Goal: Register for event/course

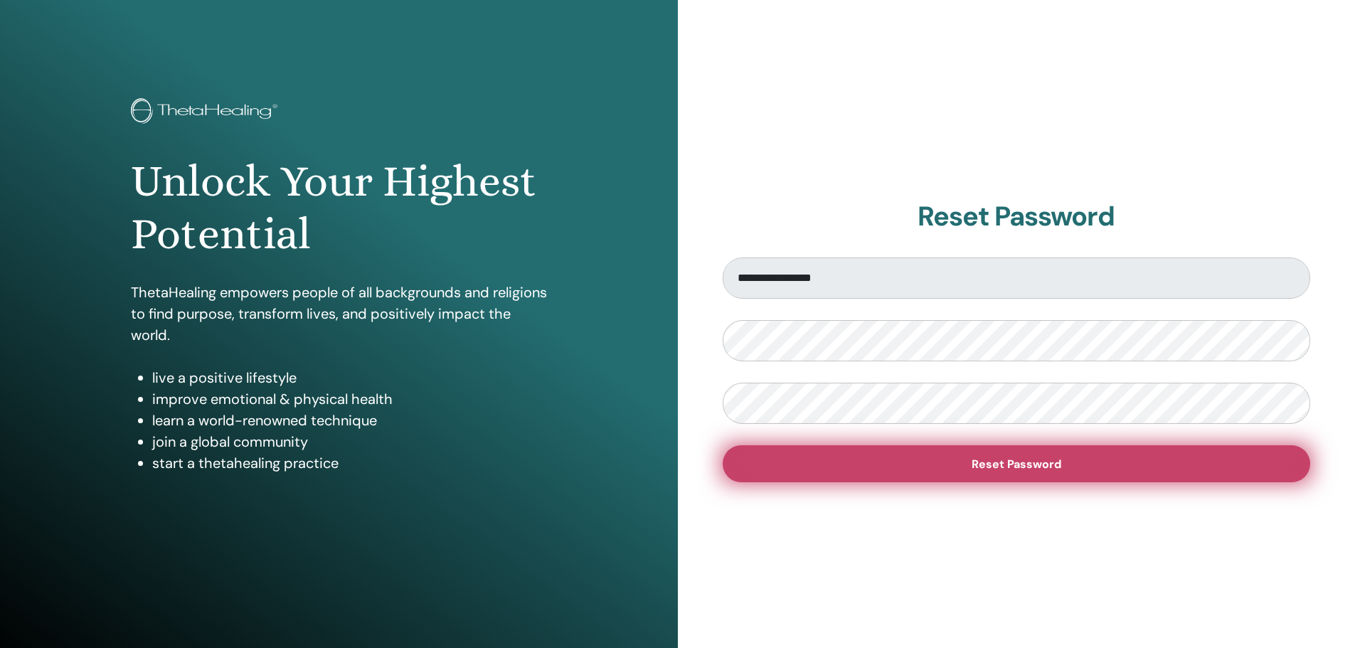
click at [1023, 467] on span "Reset Password" at bounding box center [1017, 464] width 90 height 15
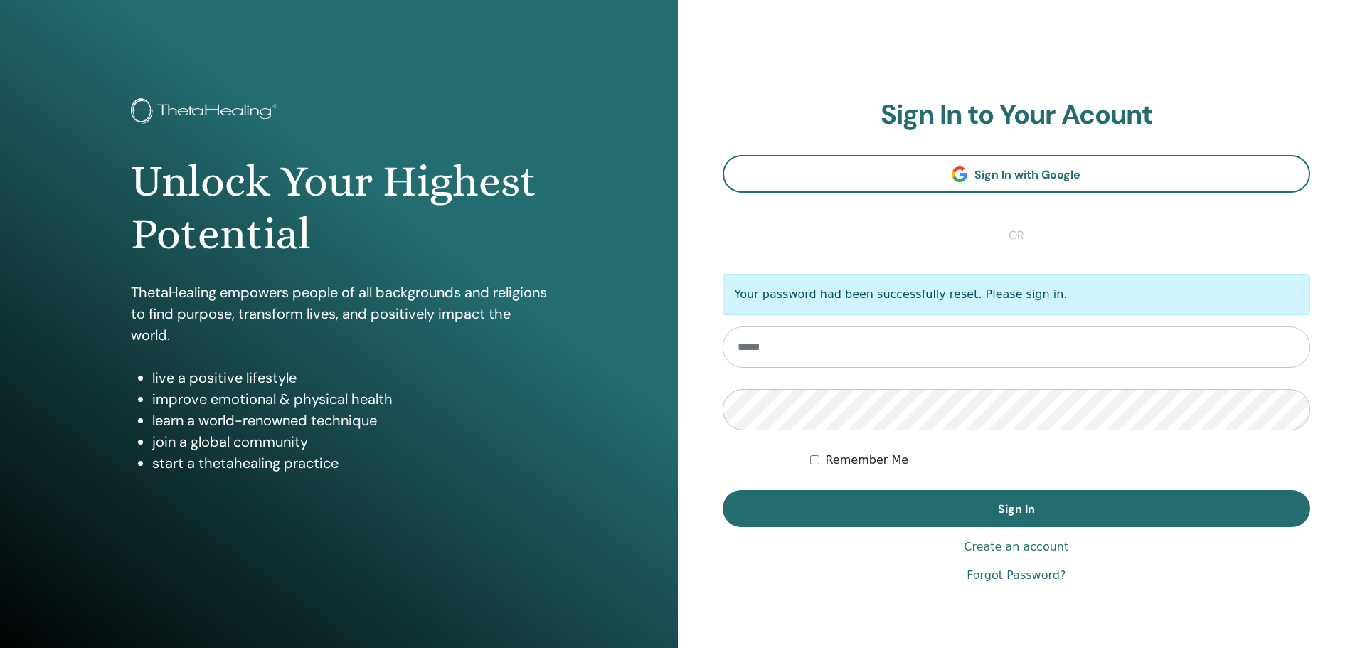
type input "**********"
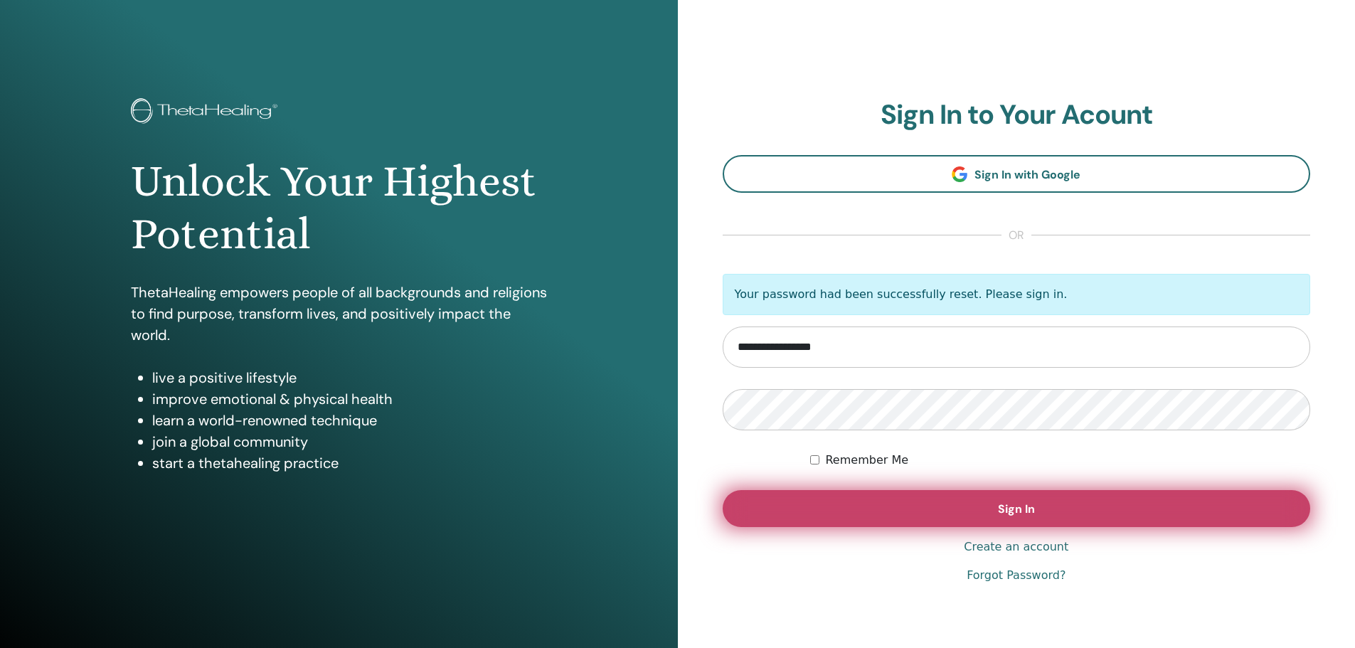
click at [1013, 504] on span "Sign In" at bounding box center [1016, 509] width 37 height 15
click at [1012, 505] on span "Sign In" at bounding box center [1016, 509] width 37 height 15
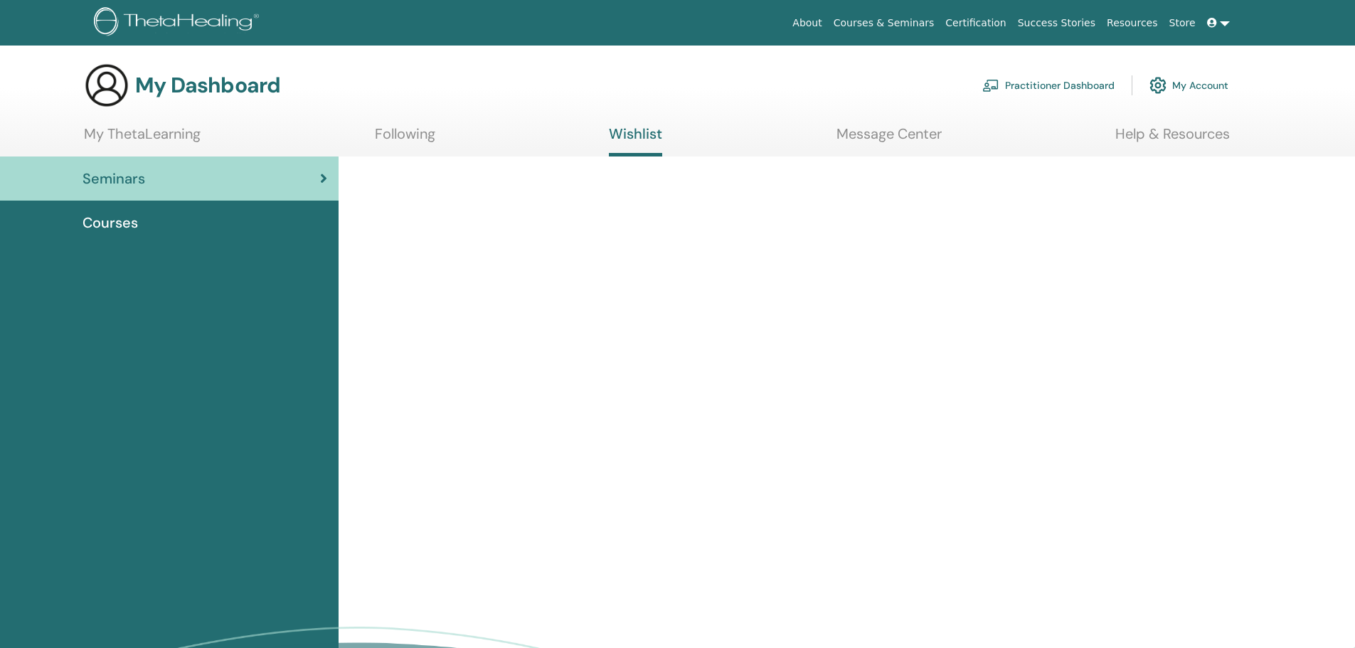
click at [117, 216] on span "Courses" at bounding box center [110, 222] width 55 height 21
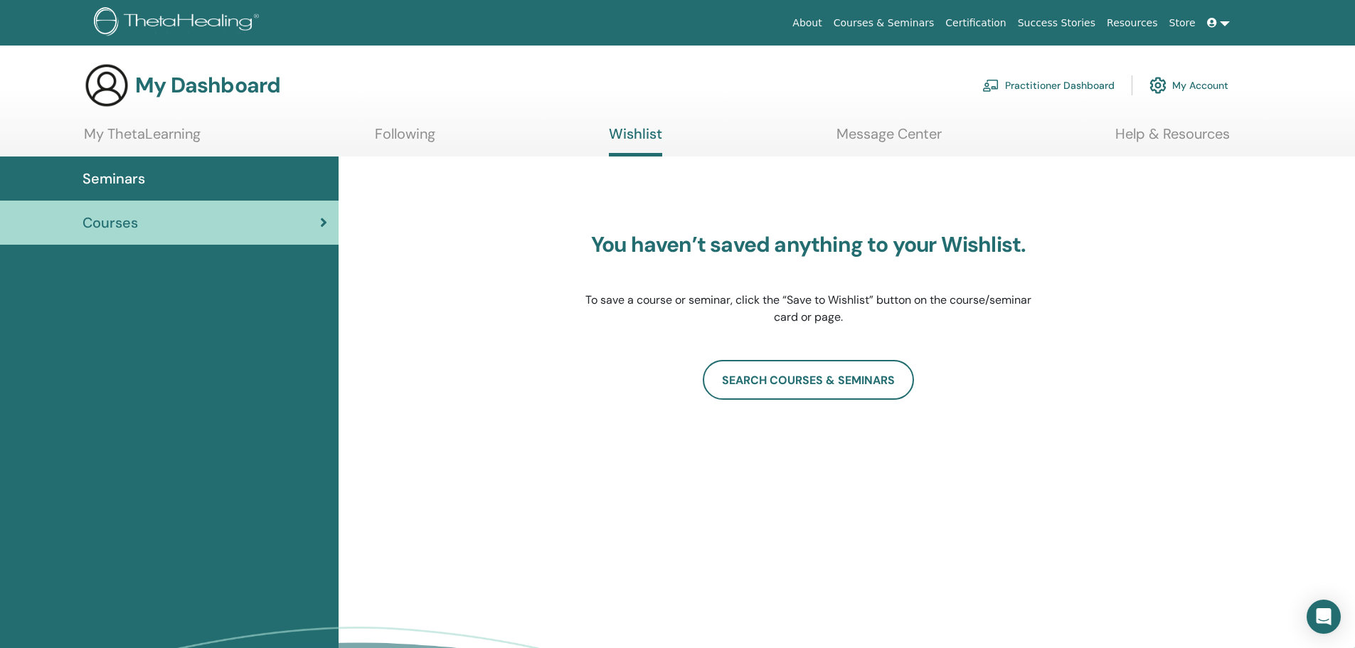
click at [415, 134] on link "Following" at bounding box center [405, 139] width 60 height 28
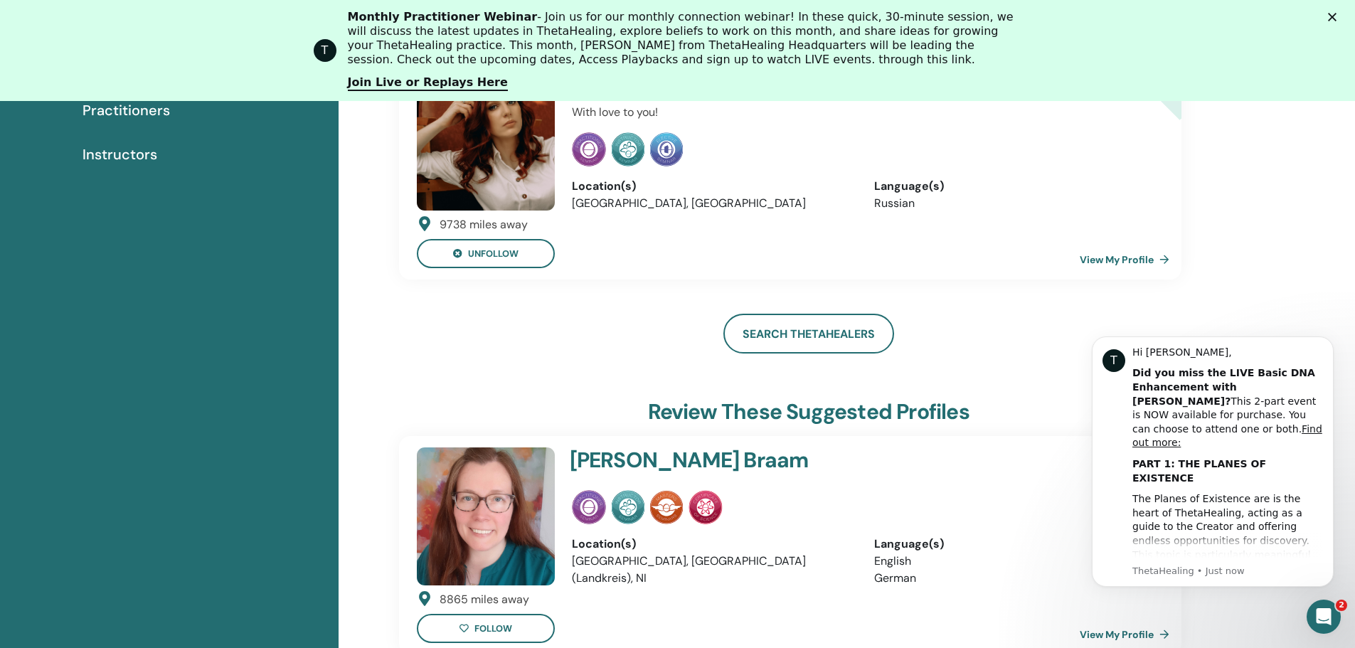
scroll to position [109, 0]
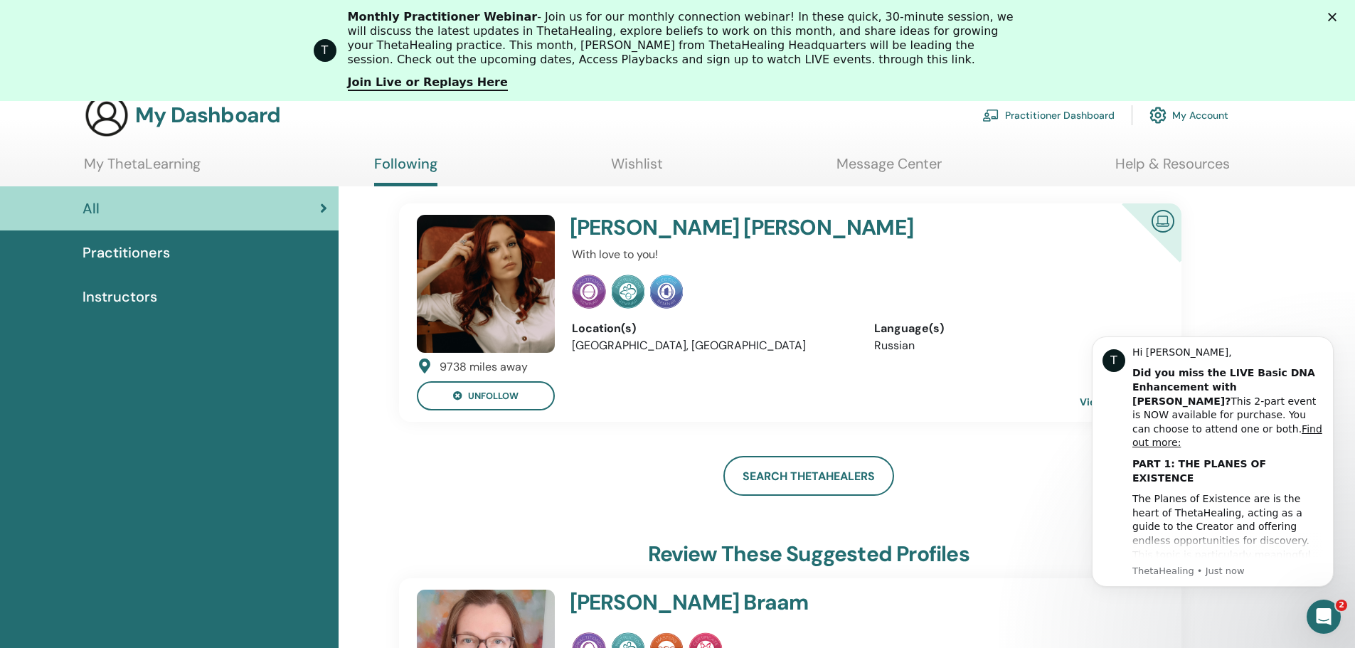
click at [1159, 220] on img at bounding box center [1163, 220] width 34 height 32
click at [618, 230] on h4 "Elena Shevchenko-Yontsa" at bounding box center [813, 228] width 487 height 26
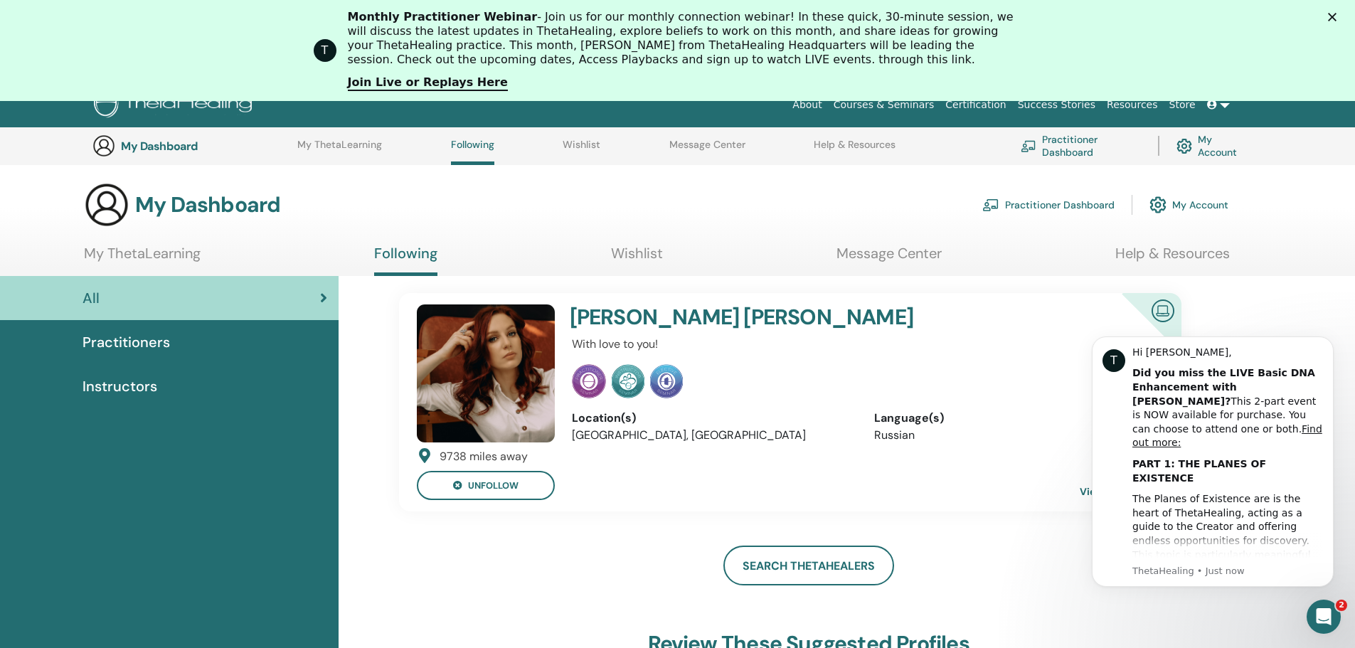
scroll to position [0, 0]
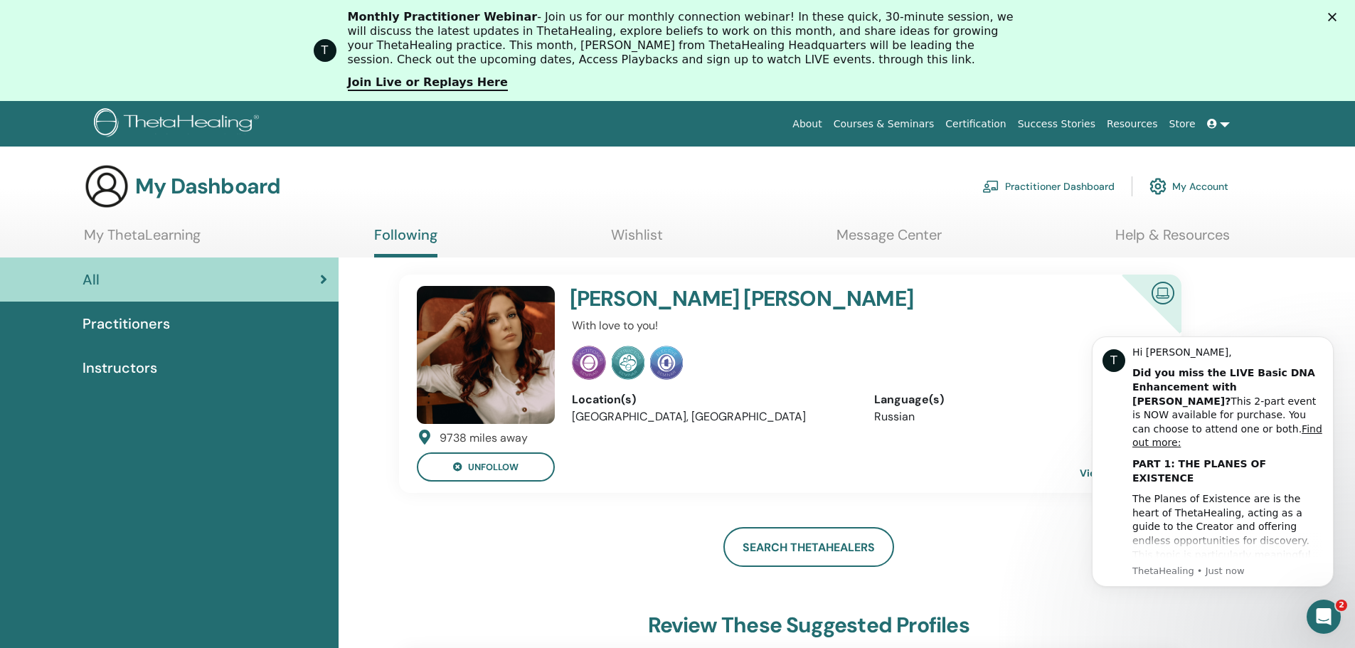
click at [623, 309] on h4 "Elena Shevchenko-Yontsa" at bounding box center [813, 299] width 487 height 26
click at [477, 332] on img at bounding box center [486, 355] width 138 height 138
click at [640, 234] on link "Wishlist" at bounding box center [637, 240] width 52 height 28
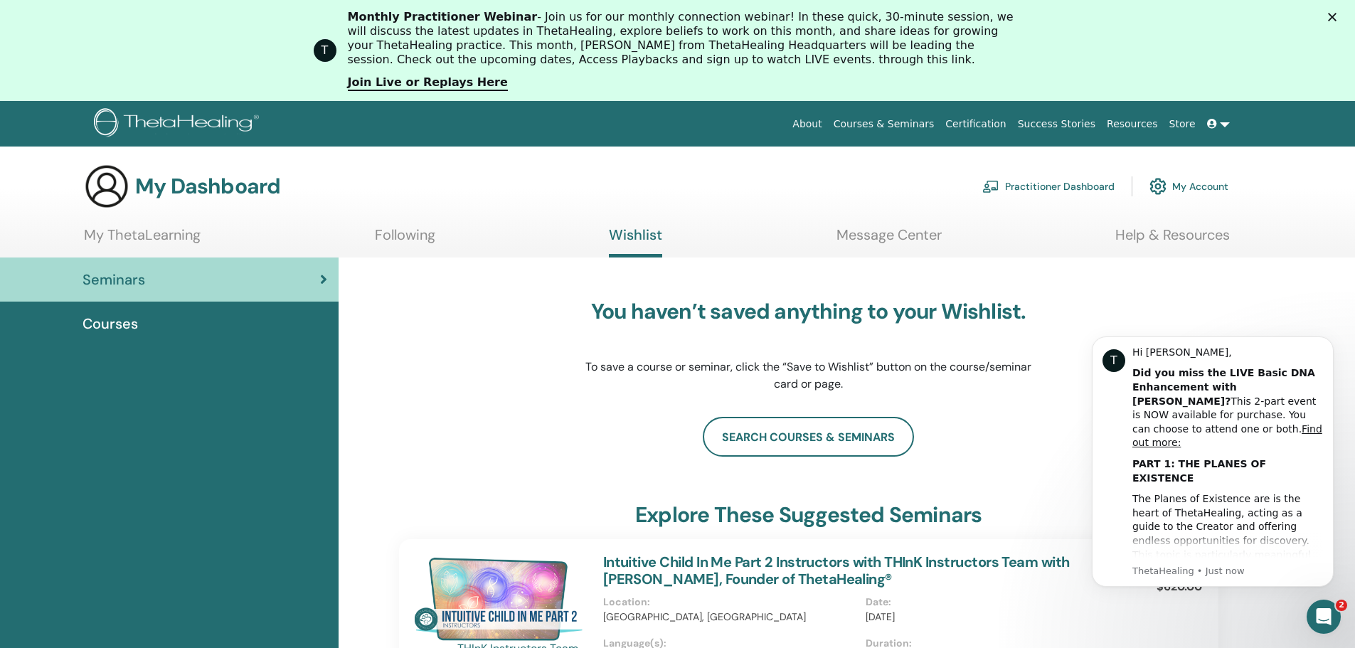
click at [911, 231] on link "Message Center" at bounding box center [889, 240] width 105 height 28
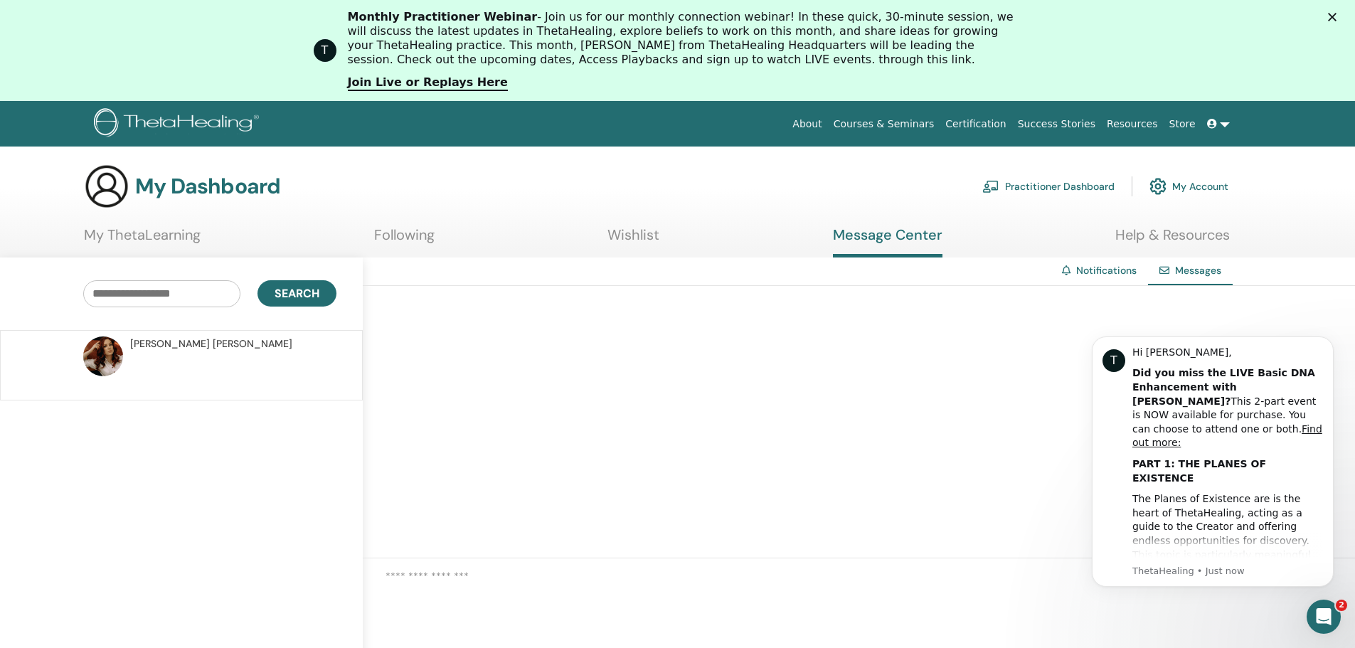
click at [234, 344] on span "Elena Shevchenko-Yontsa" at bounding box center [211, 344] width 162 height 15
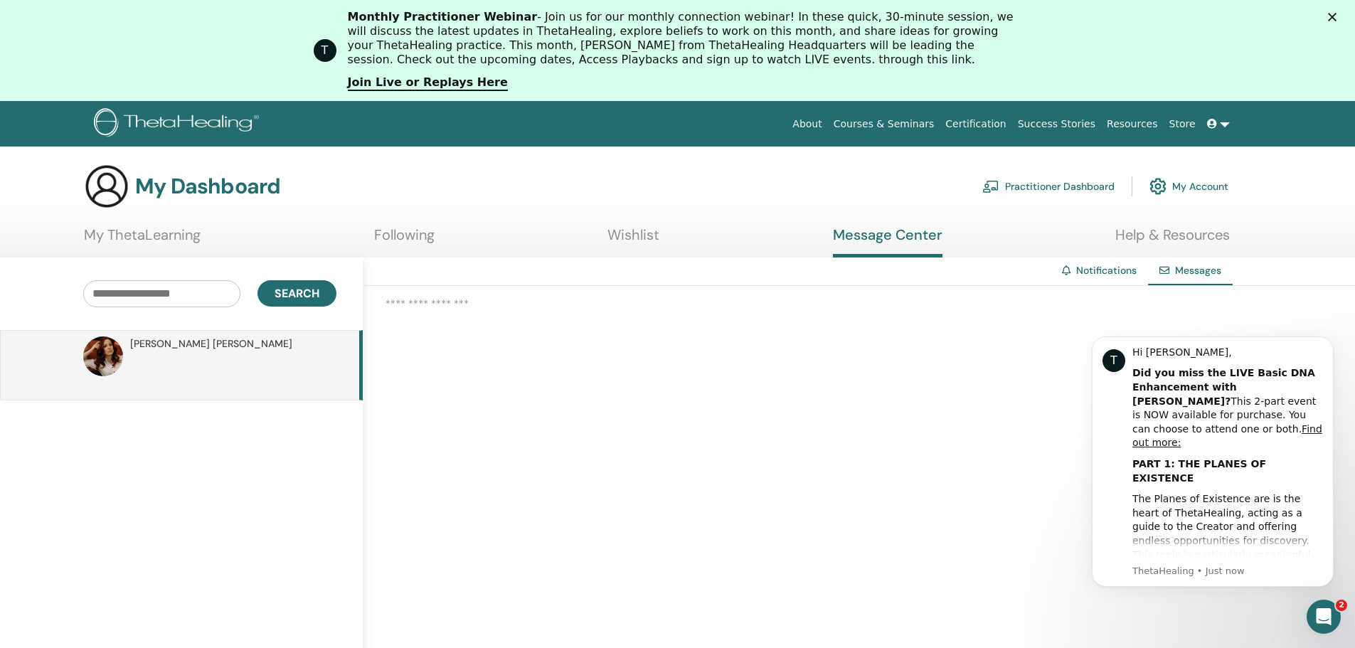
click at [234, 344] on span "Elena Shevchenko-Yontsa" at bounding box center [211, 344] width 162 height 15
click at [482, 309] on span "Elena Shevchenko-Yontsa" at bounding box center [522, 302] width 181 height 15
click at [212, 341] on span "Elena Shevchenko-Yontsa" at bounding box center [211, 344] width 162 height 15
click at [1150, 240] on link "Help & Resources" at bounding box center [1173, 240] width 115 height 28
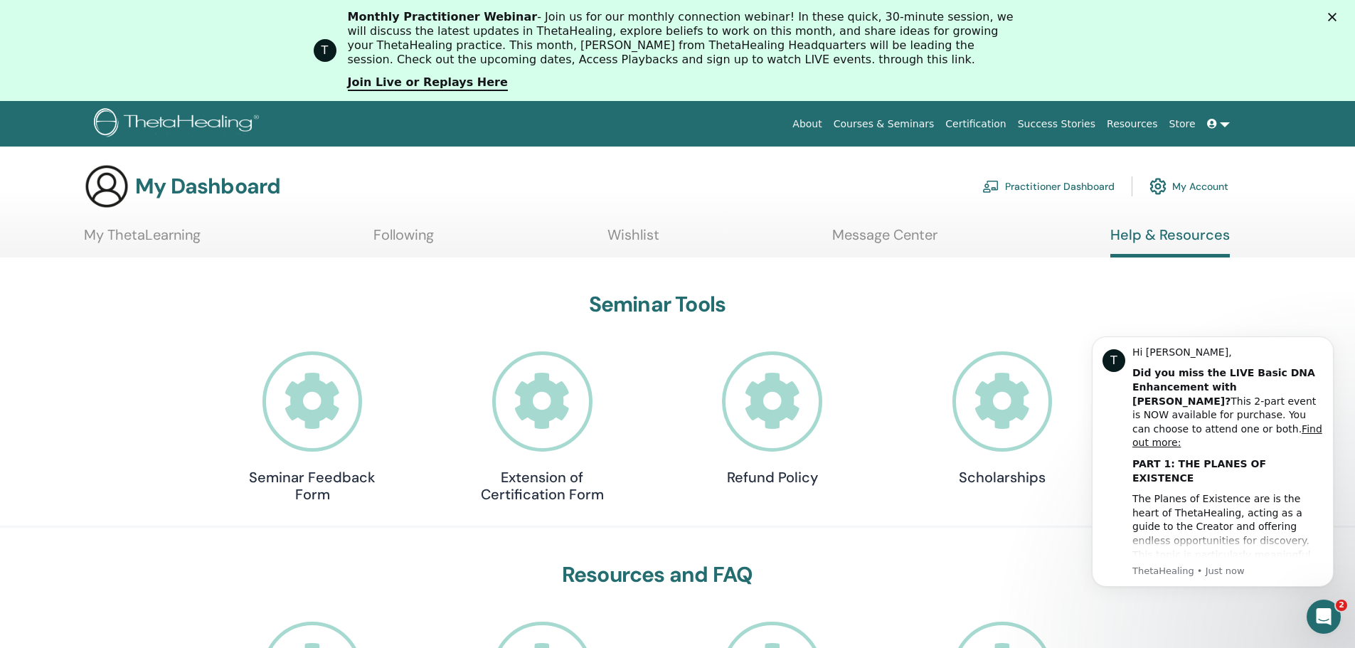
click at [1337, 14] on icon "Close" at bounding box center [1332, 17] width 9 height 9
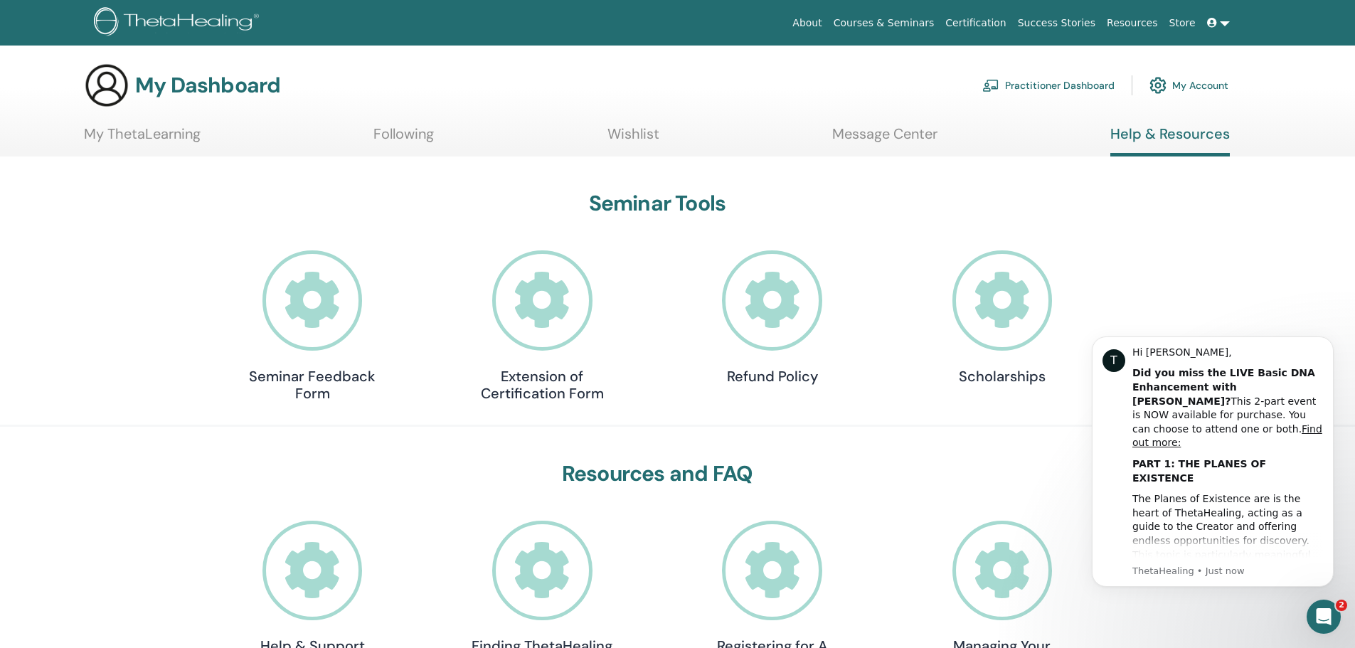
click at [941, 19] on link "Courses & Seminars" at bounding box center [884, 23] width 112 height 26
click at [406, 126] on link "Following" at bounding box center [404, 139] width 60 height 28
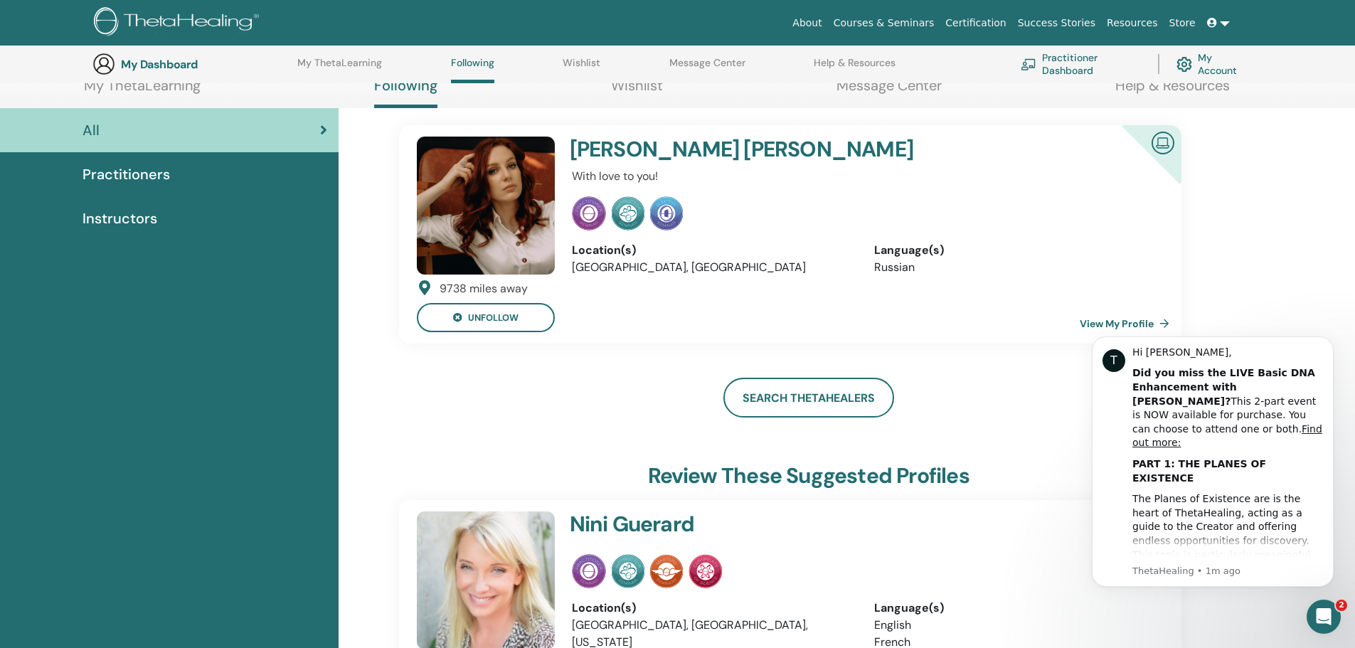
scroll to position [251, 0]
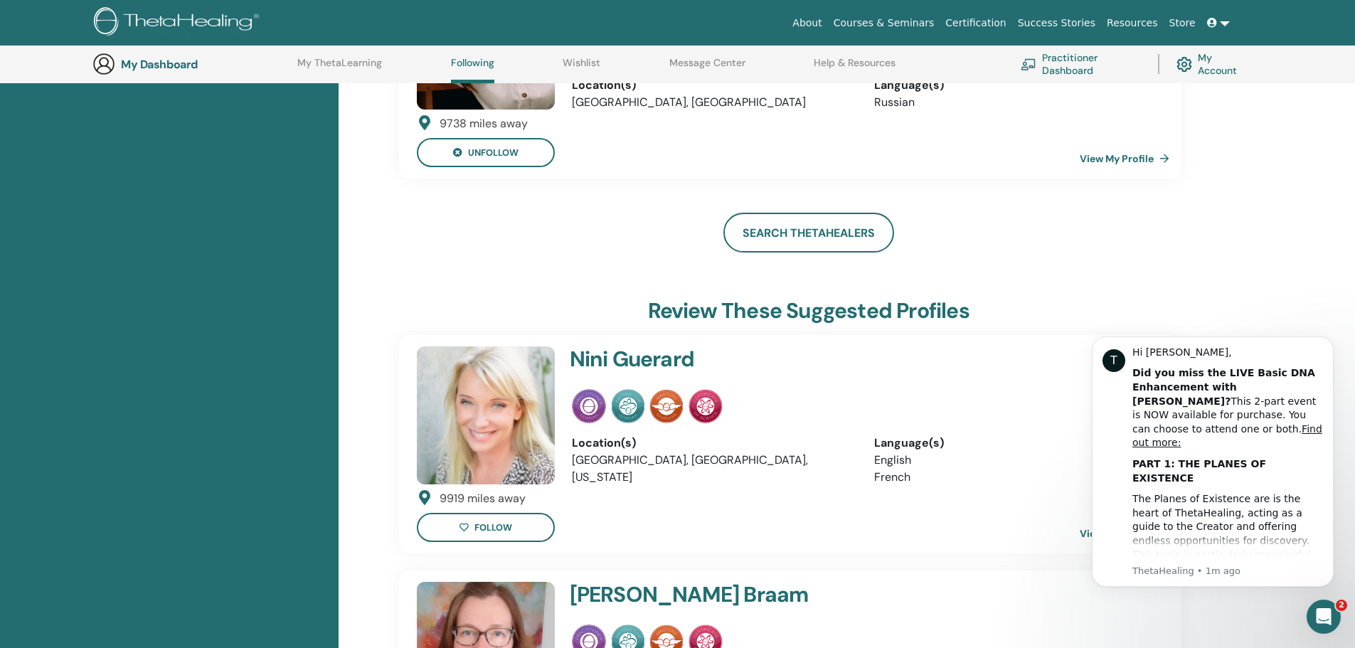
click at [1124, 159] on link "View My Profile" at bounding box center [1127, 158] width 95 height 28
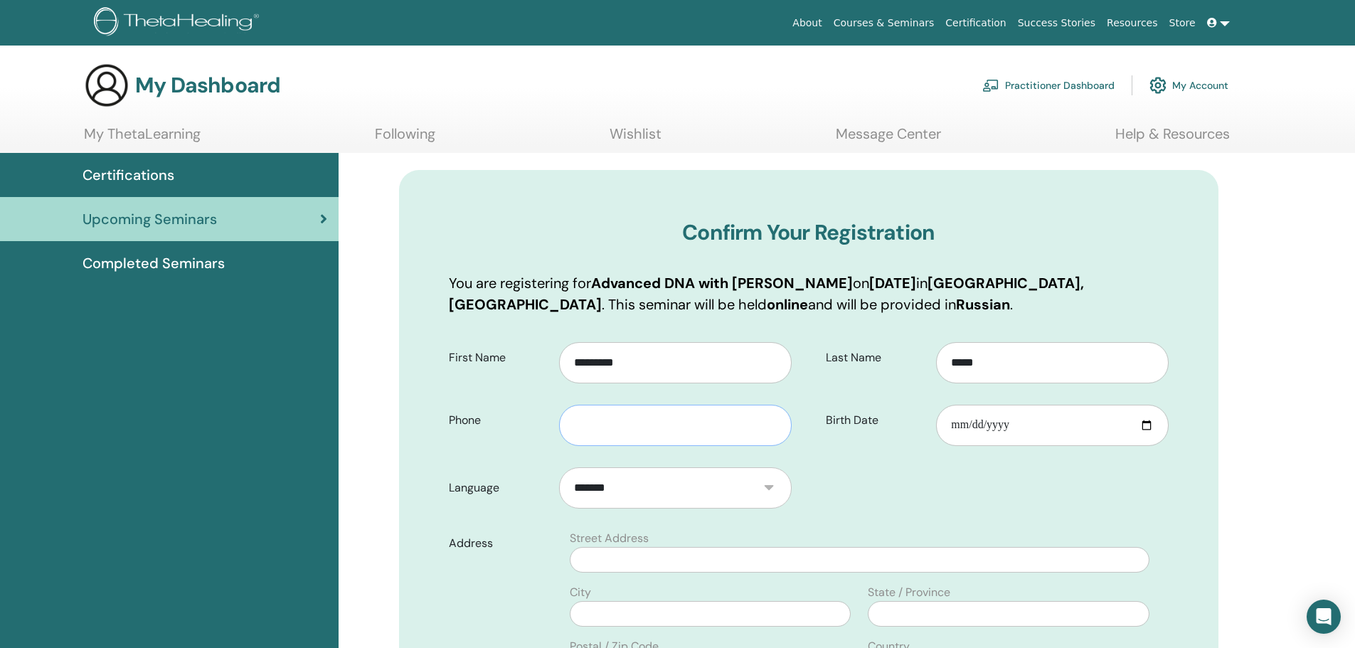
click at [679, 422] on input "text" at bounding box center [675, 425] width 232 height 41
drag, startPoint x: 679, startPoint y: 422, endPoint x: 767, endPoint y: 432, distance: 88.1
click at [679, 422] on input "text" at bounding box center [675, 425] width 232 height 41
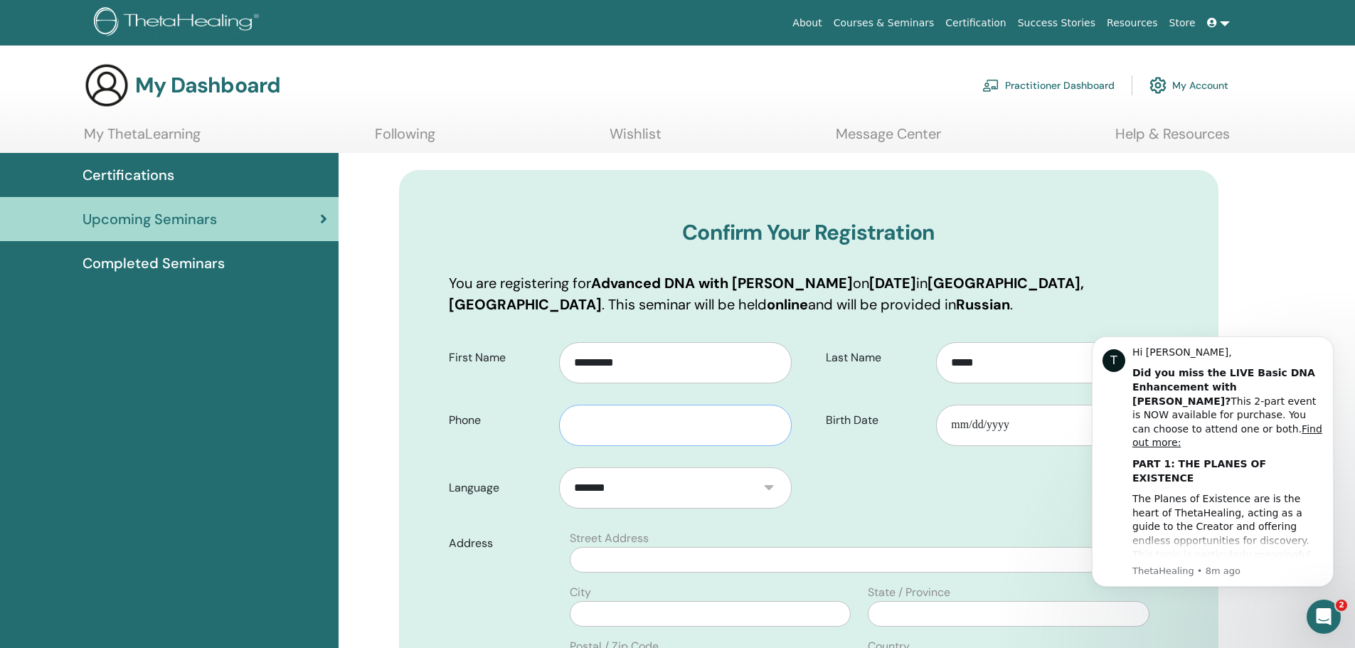
type input "**********"
type input "******"
type input "**********"
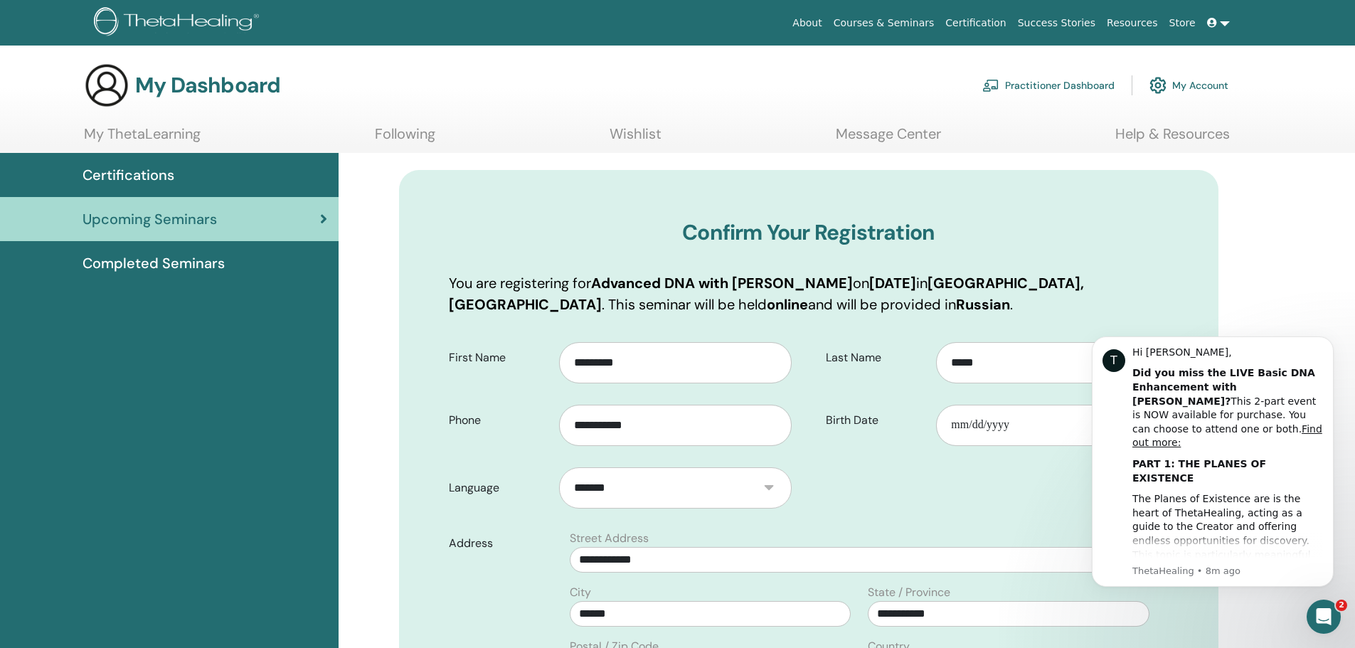
select select "***"
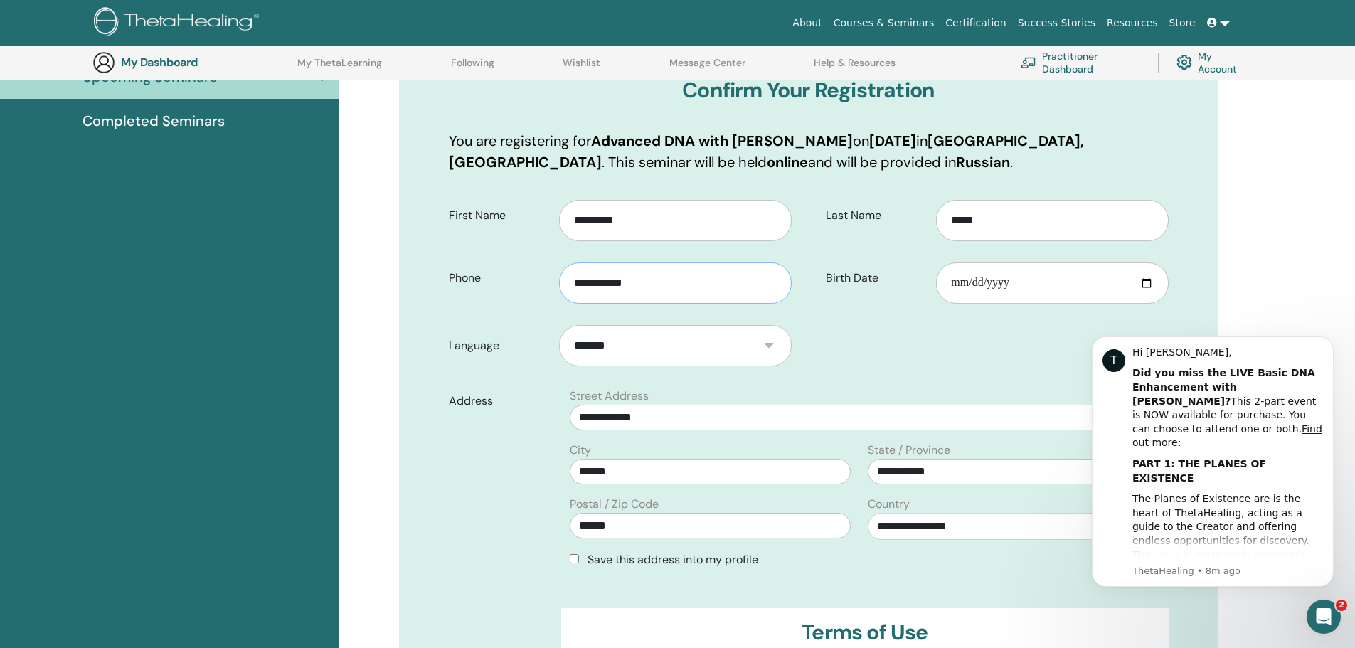
scroll to position [248, 0]
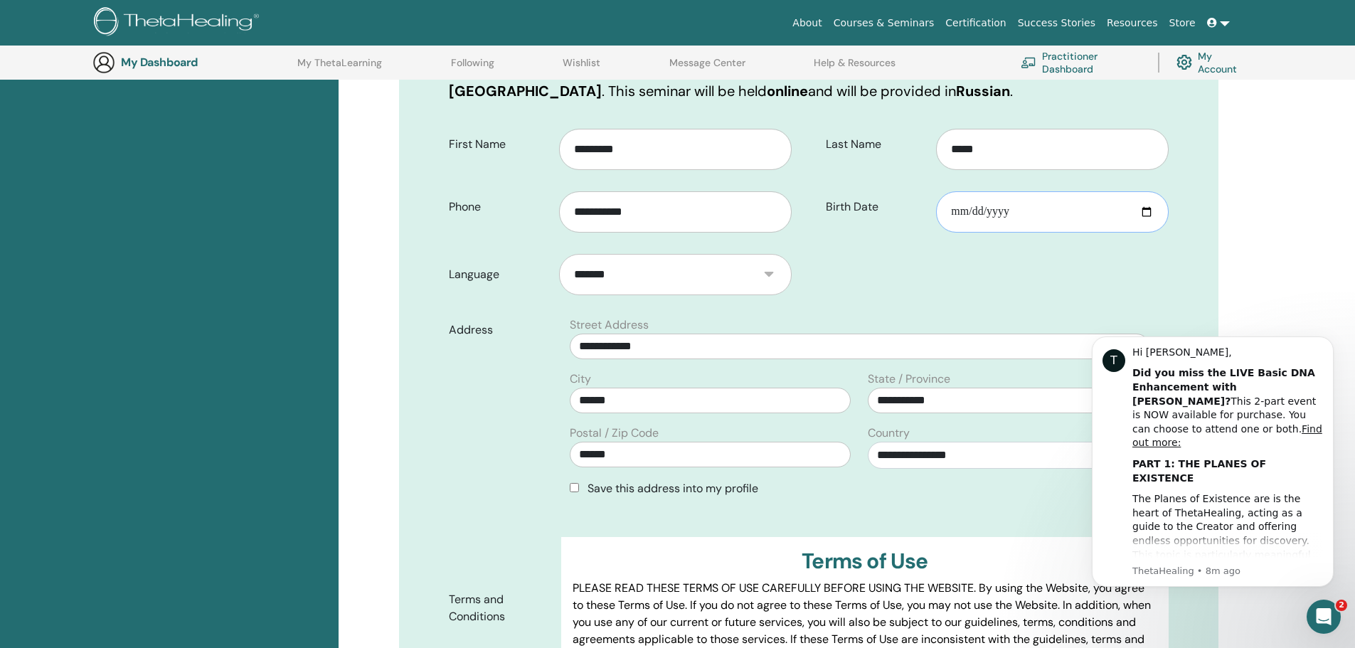
click at [1009, 214] on input "Birth Date" at bounding box center [1052, 211] width 232 height 41
type input "**********"
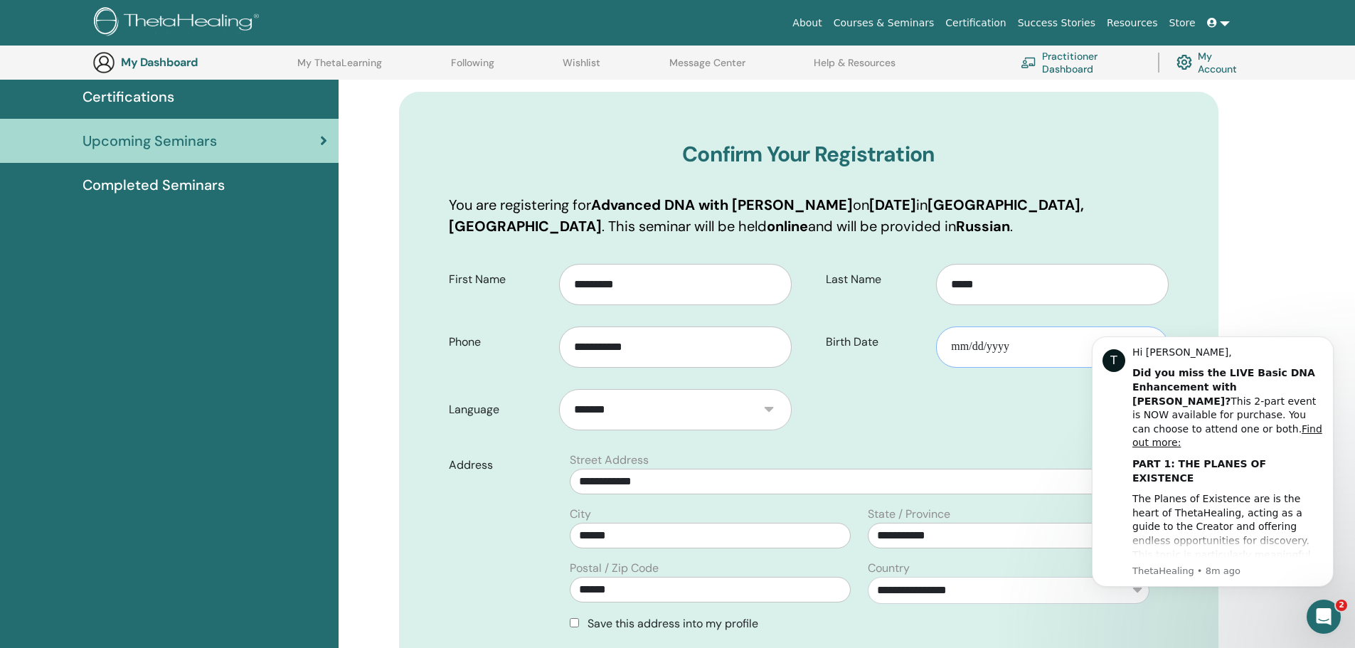
scroll to position [105, 0]
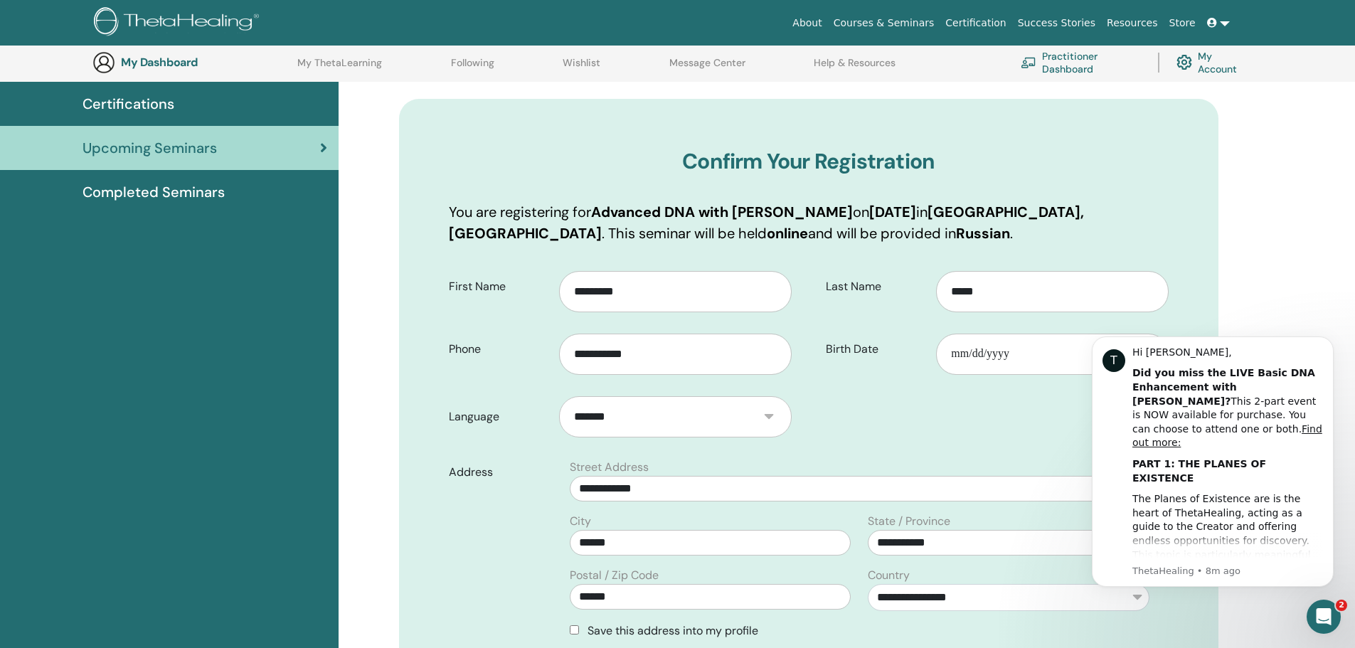
click at [989, 423] on form "**********" at bounding box center [808, 570] width 741 height 618
click at [1330, 342] on icon "Dismiss notification" at bounding box center [1330, 341] width 8 height 8
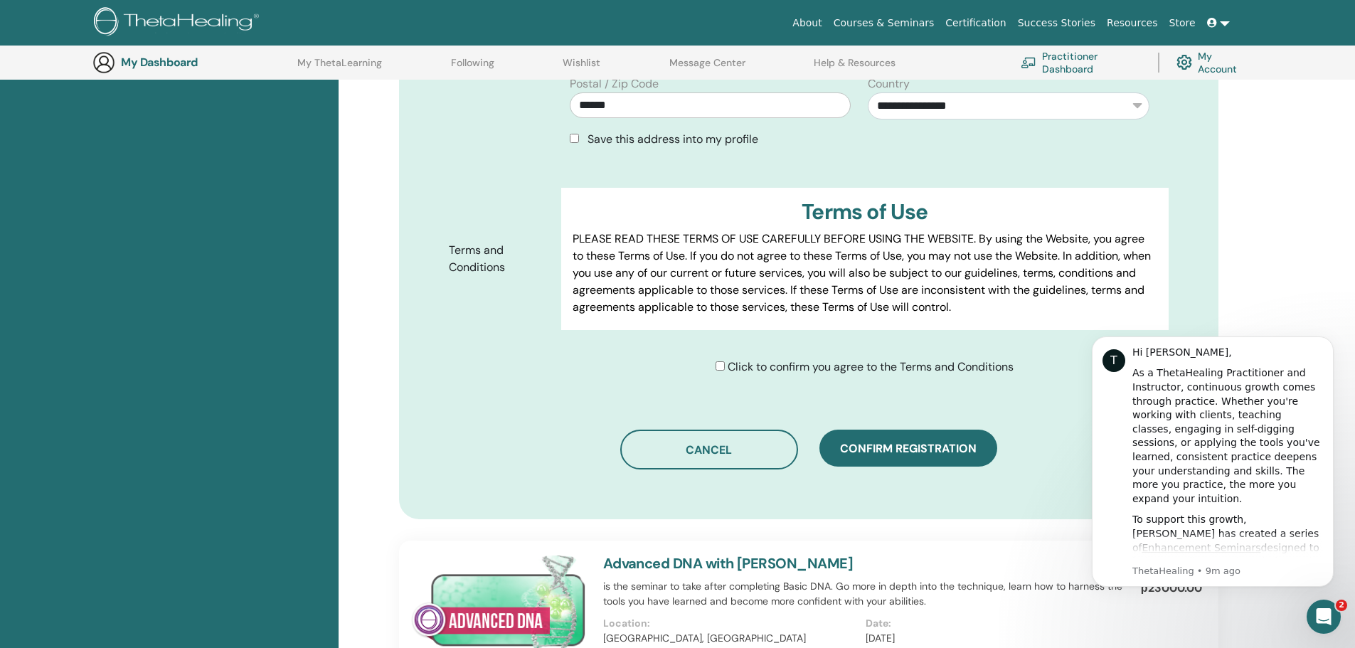
scroll to position [603, 0]
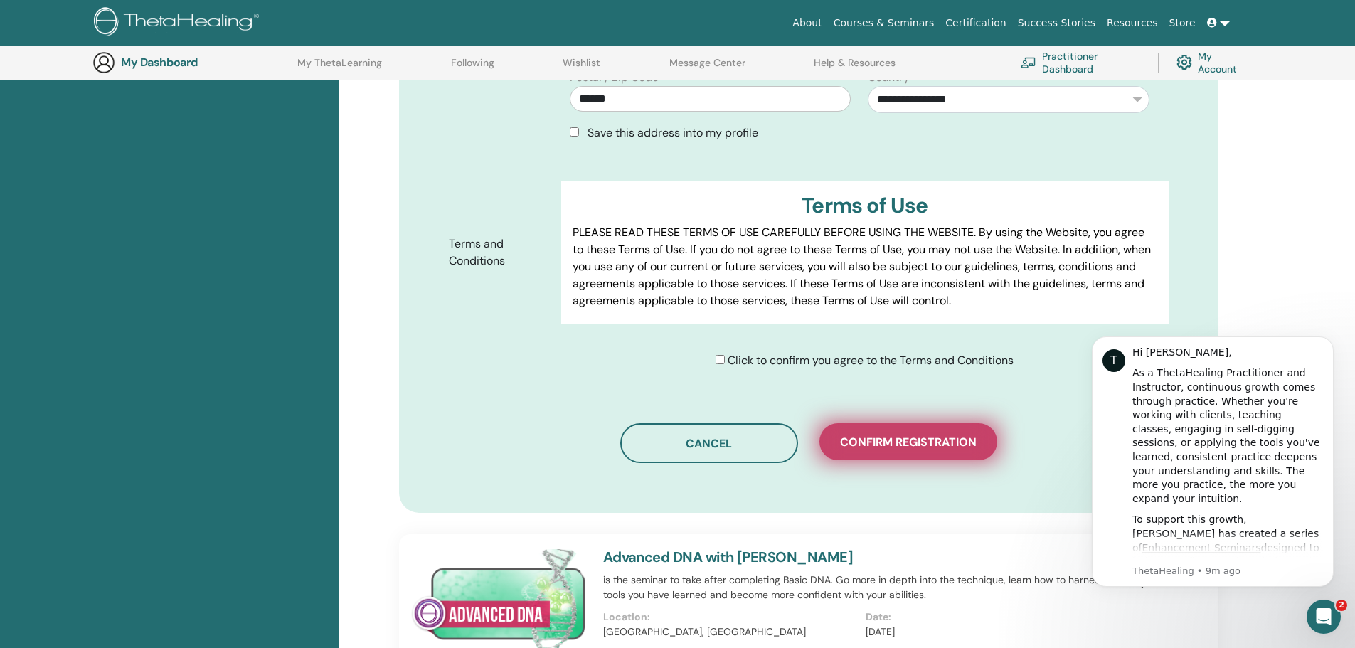
click at [956, 446] on span "Confirm registration" at bounding box center [908, 442] width 137 height 15
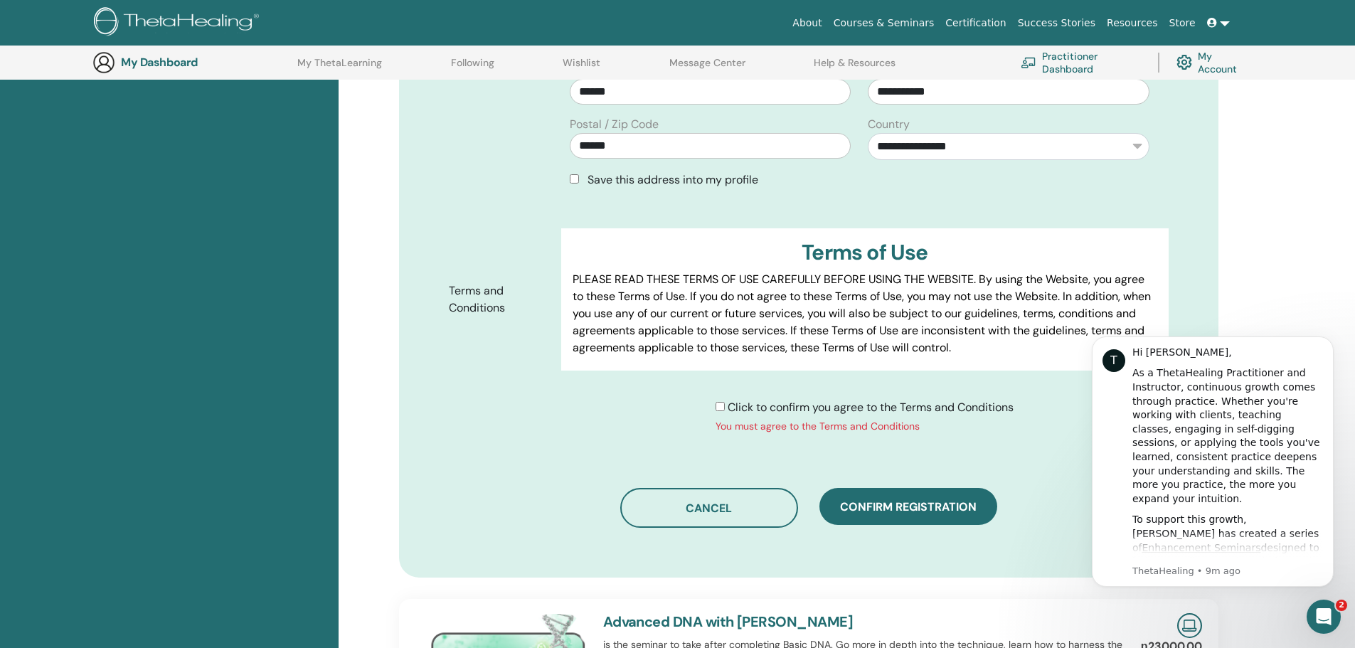
scroll to position [532, 0]
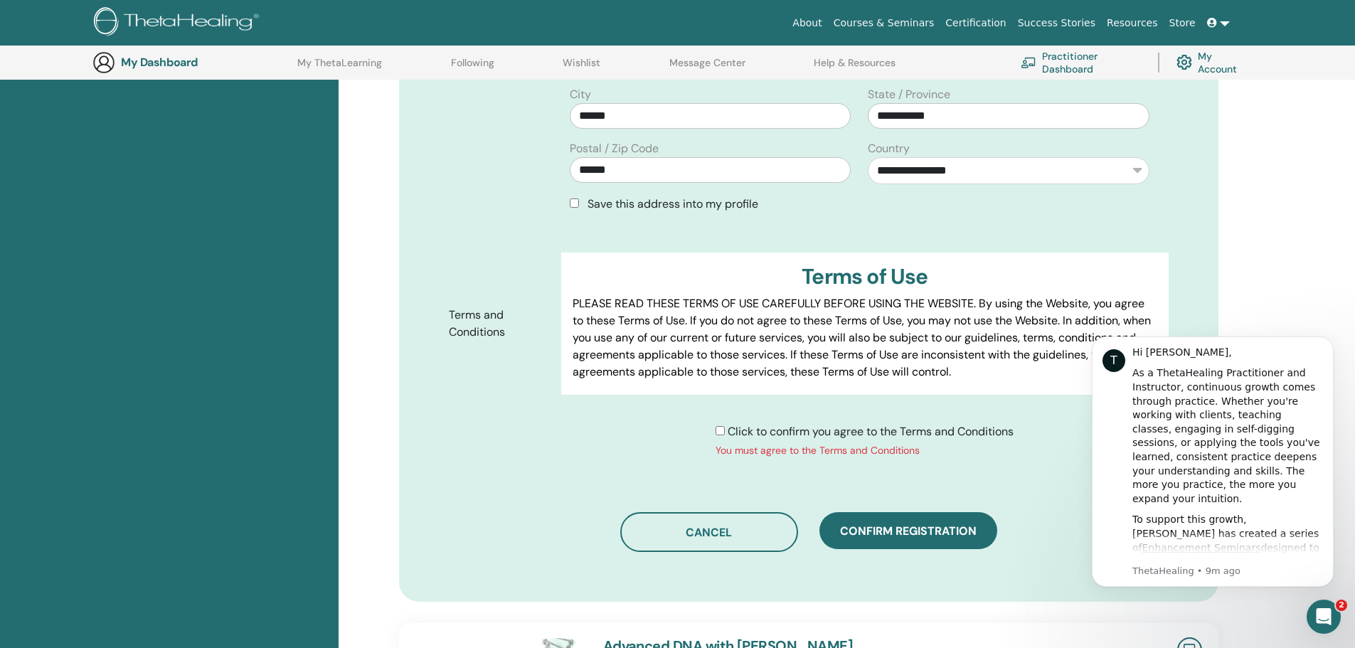
click at [963, 526] on span "Confirm registration" at bounding box center [908, 531] width 137 height 15
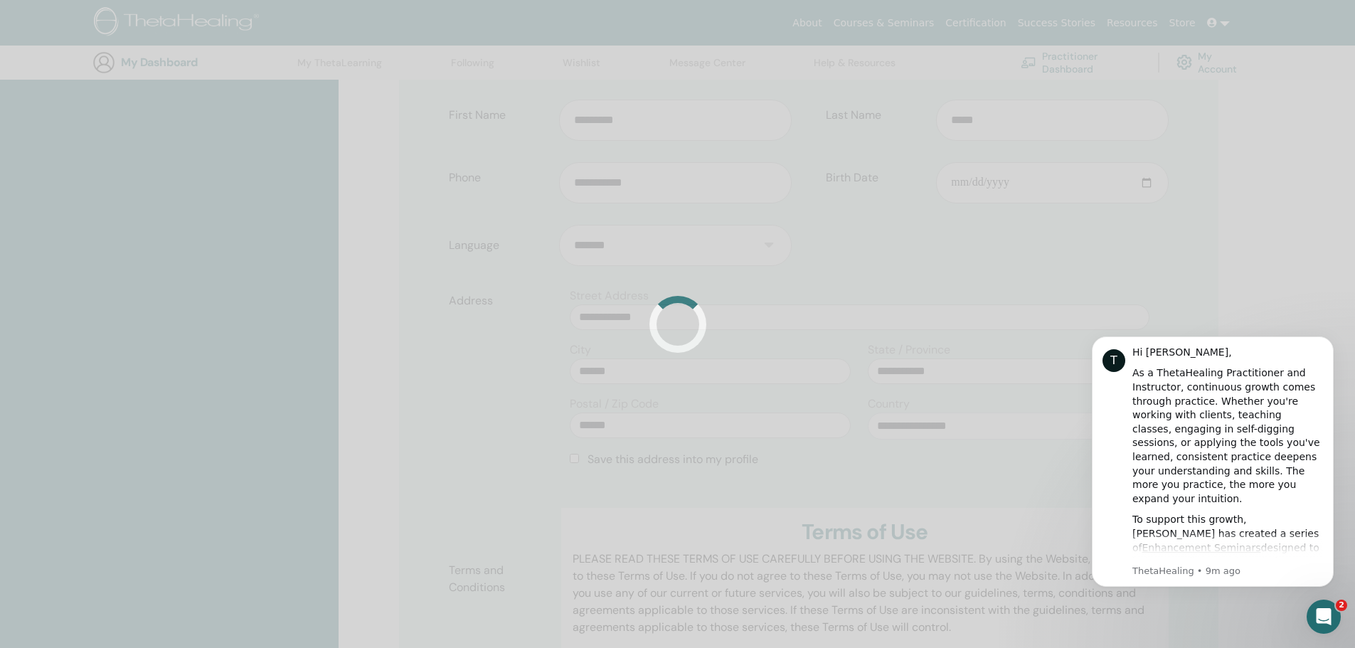
scroll to position [248, 0]
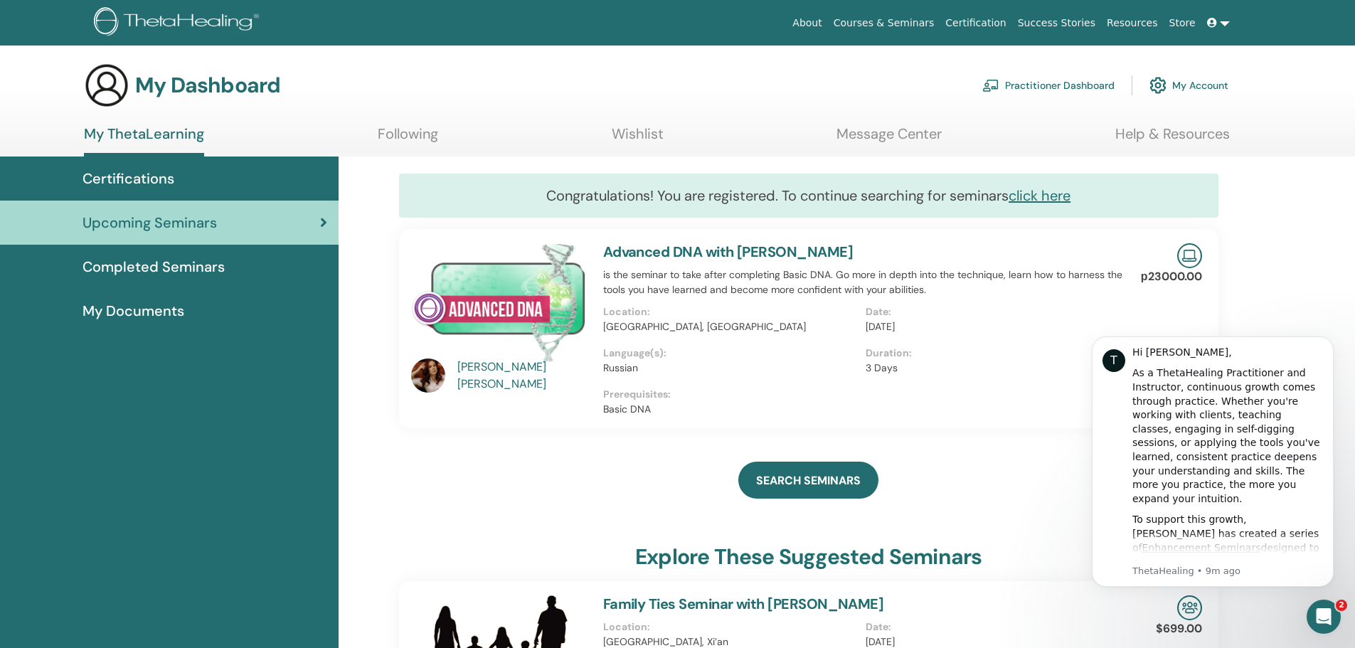
click at [1227, 24] on link at bounding box center [1219, 23] width 34 height 26
click at [1223, 26] on link at bounding box center [1219, 23] width 34 height 26
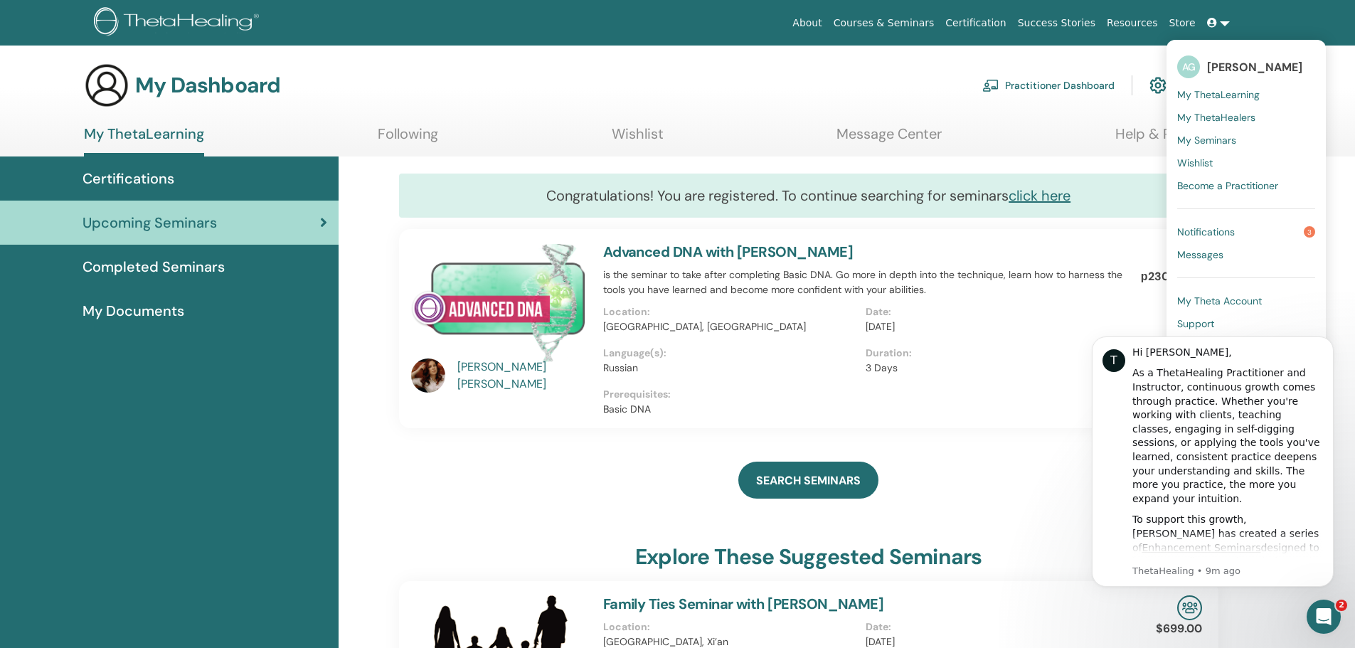
click at [1069, 139] on ul "My ThetaLearning Following Wishlist Message Center Help & Resources" at bounding box center [657, 140] width 1146 height 31
